Goal: Task Accomplishment & Management: Complete application form

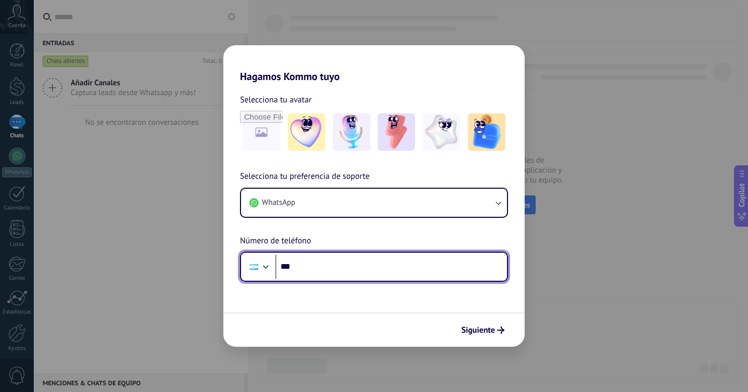
click at [372, 264] on input "***" at bounding box center [391, 267] width 232 height 24
type input "**********"
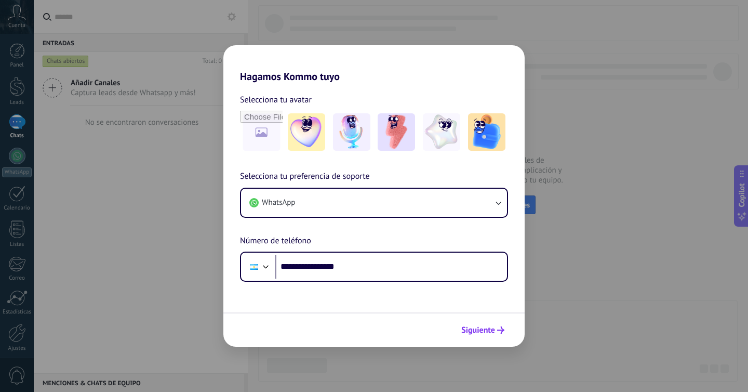
click at [484, 336] on button "Siguiente" at bounding box center [483, 330] width 52 height 18
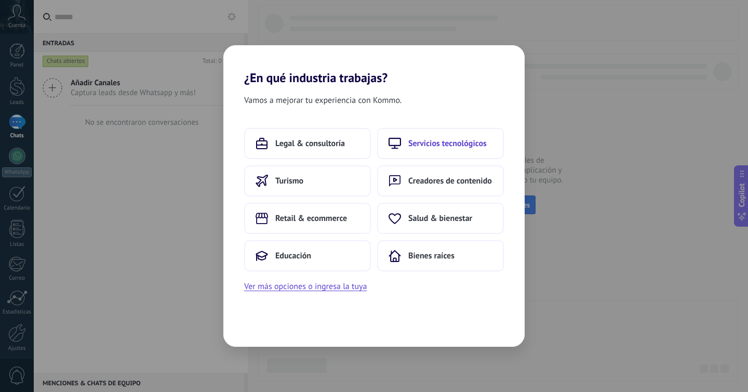
click at [453, 148] on span "Servicios tecnológicos" at bounding box center [447, 143] width 78 height 10
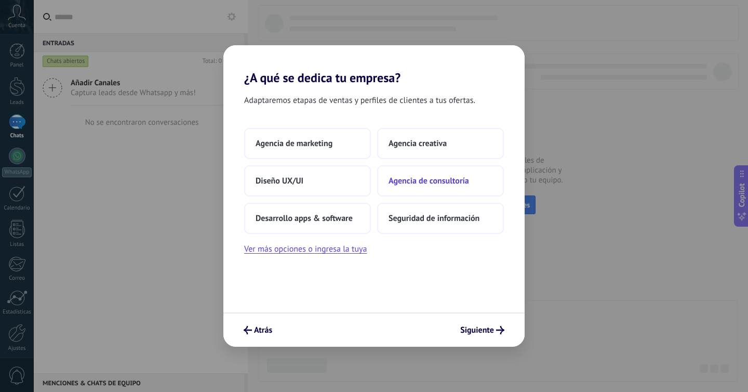
click at [439, 186] on button "Agencia de consultoría" at bounding box center [440, 180] width 127 height 31
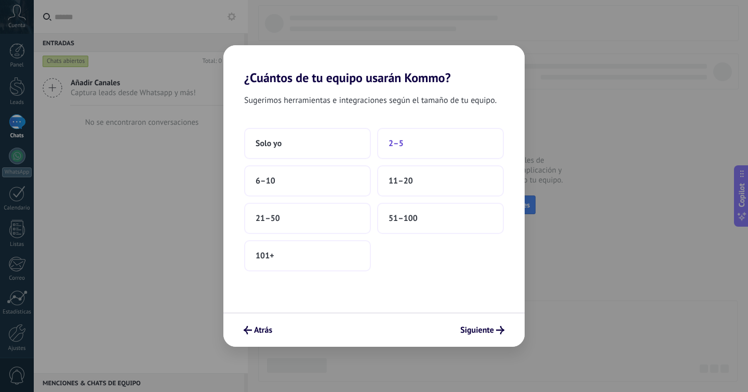
click at [400, 151] on button "2–5" at bounding box center [440, 143] width 127 height 31
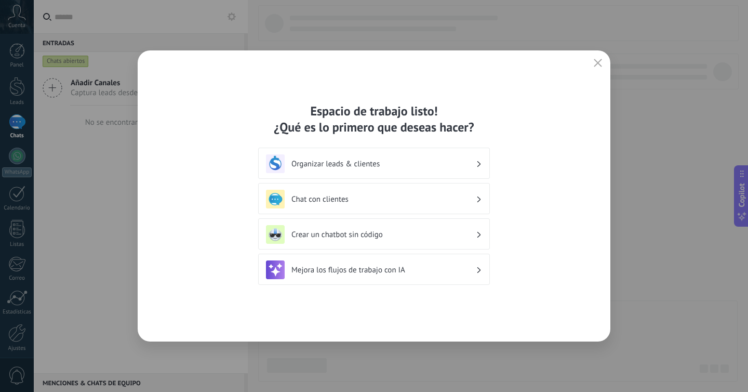
click at [419, 200] on h3 "Chat con clientes" at bounding box center [383, 199] width 184 height 10
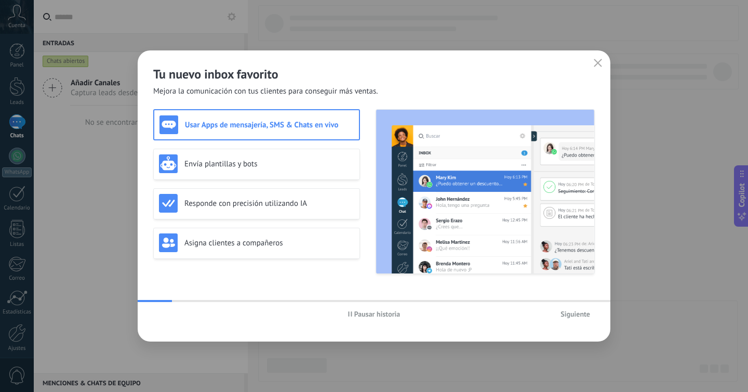
click at [575, 316] on span "Siguiente" at bounding box center [576, 313] width 30 height 7
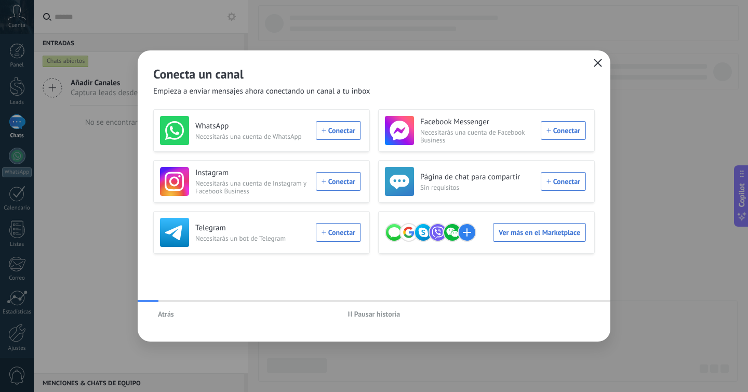
click at [596, 61] on use "button" at bounding box center [598, 63] width 8 height 8
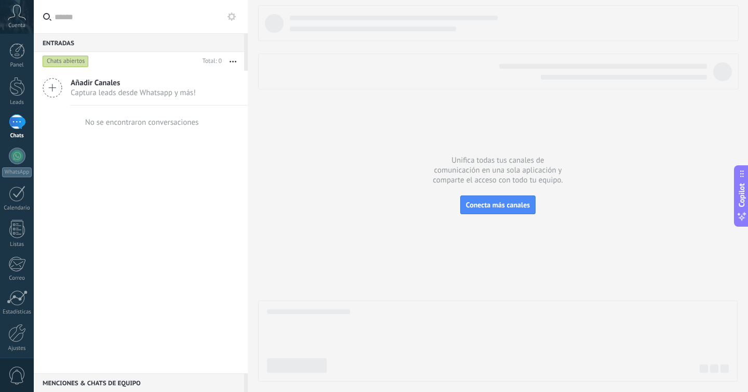
scroll to position [41, 0]
click at [364, 146] on div at bounding box center [498, 193] width 480 height 376
click at [15, 16] on icon at bounding box center [17, 13] width 18 height 16
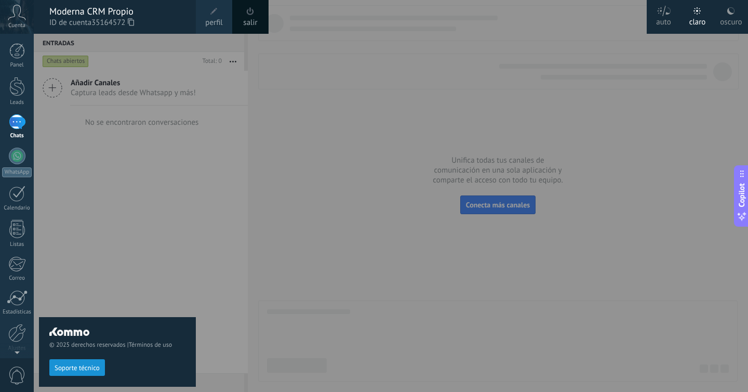
click at [732, 19] on div "oscuro" at bounding box center [731, 20] width 22 height 27
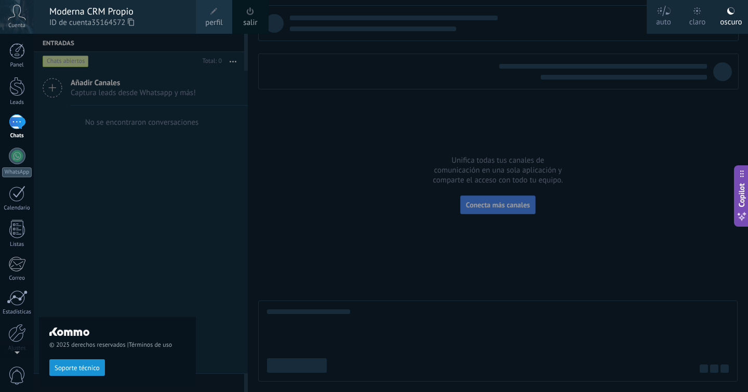
click at [373, 132] on div at bounding box center [408, 196] width 748 height 392
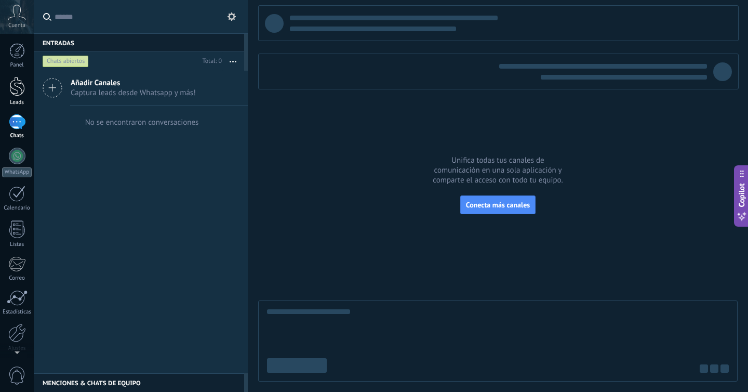
click at [20, 82] on div at bounding box center [17, 86] width 16 height 19
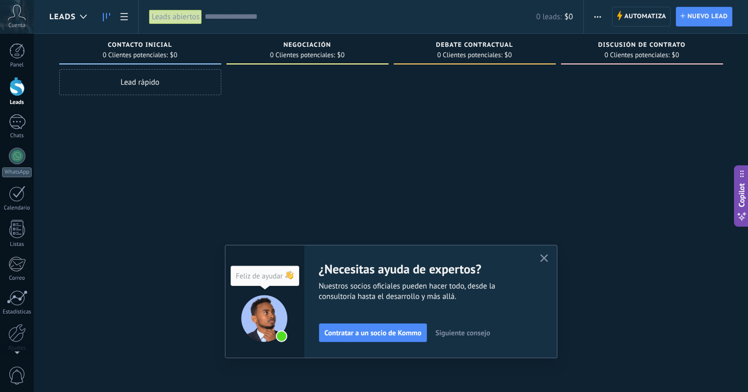
click at [444, 219] on div at bounding box center [475, 197] width 162 height 256
click at [82, 14] on div at bounding box center [83, 17] width 17 height 20
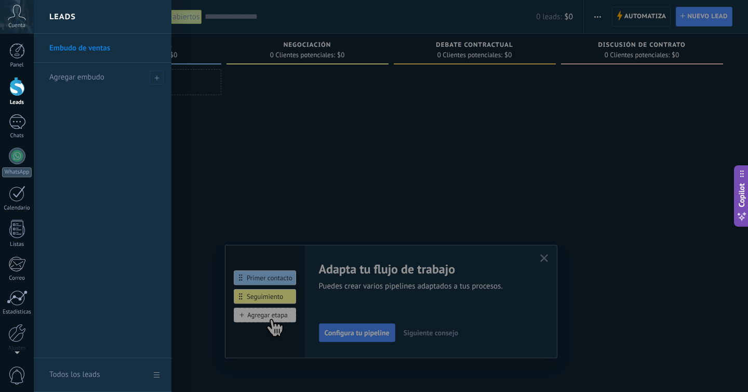
click at [273, 163] on div at bounding box center [408, 196] width 748 height 392
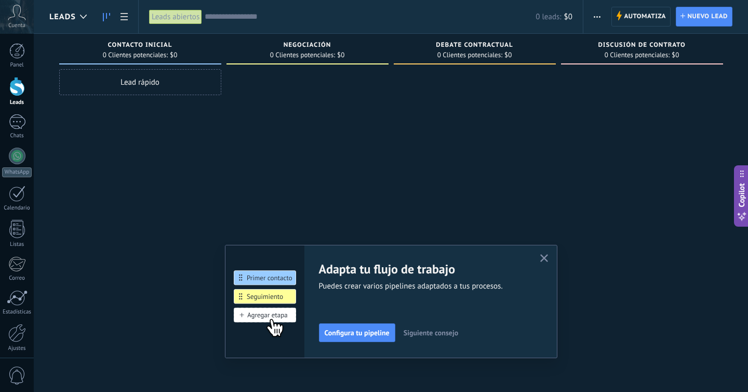
click at [542, 259] on use "button" at bounding box center [544, 258] width 8 height 8
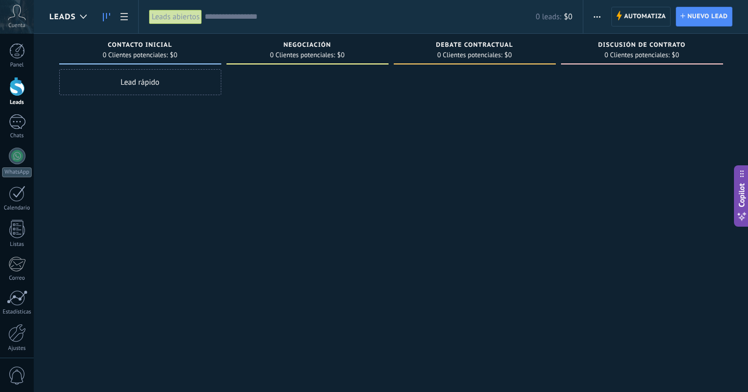
click at [467, 169] on div at bounding box center [475, 197] width 162 height 256
